Goal: Book appointment/travel/reservation

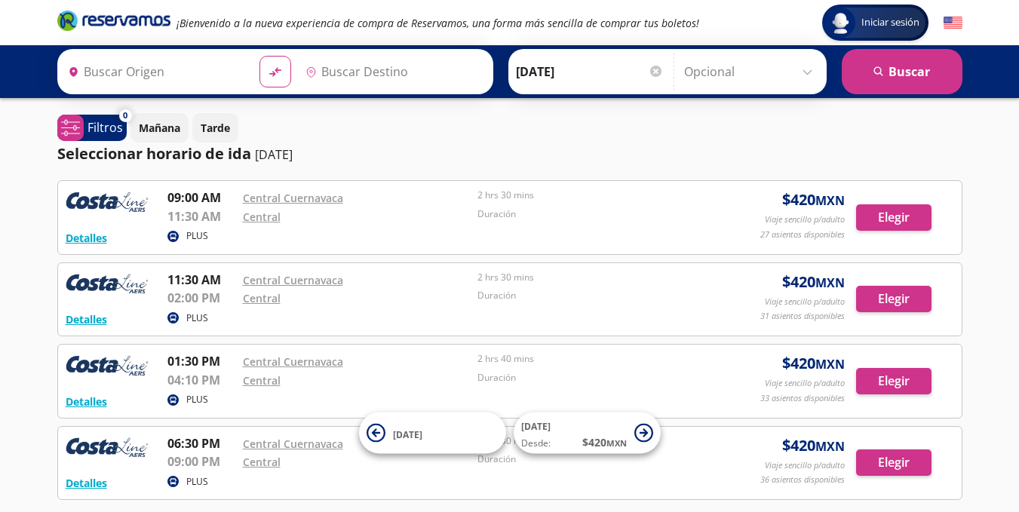
type input "[GEOGRAPHIC_DATA], [GEOGRAPHIC_DATA]"
type input "Chilpancingo, [GEOGRAPHIC_DATA]"
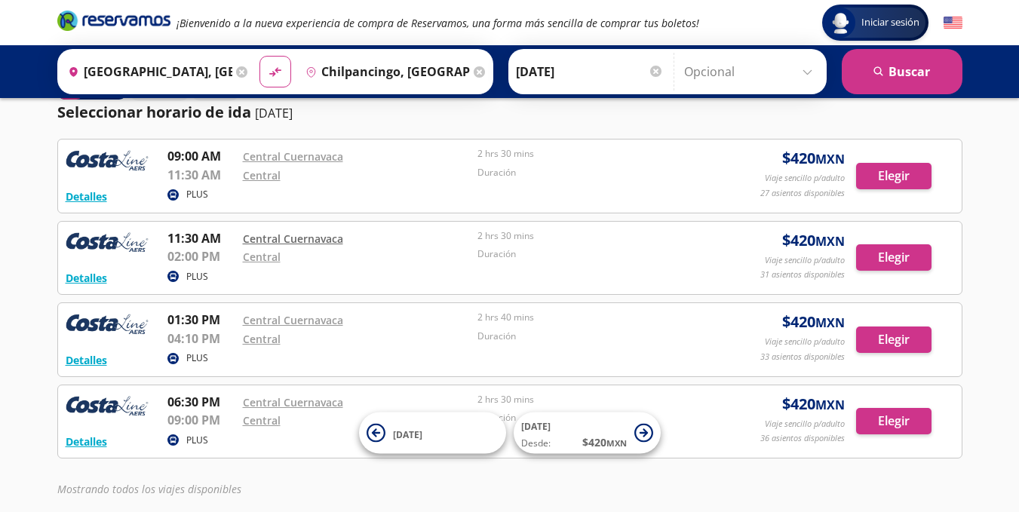
scroll to position [51, 0]
